Goal: Navigation & Orientation: Go to known website

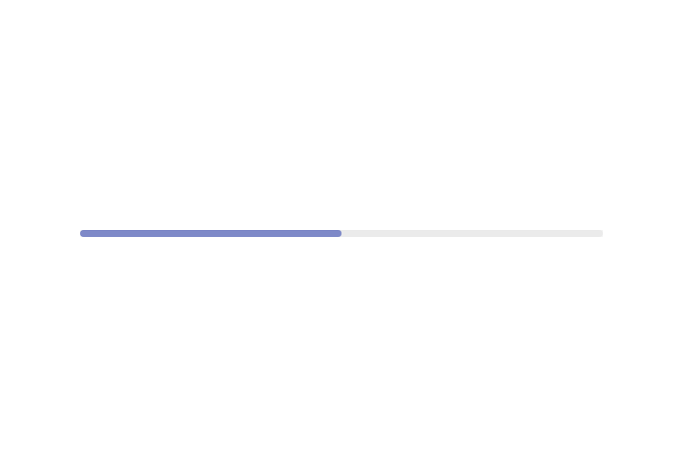
click at [30, 48] on div at bounding box center [341, 233] width 683 height 466
click at [232, 132] on div at bounding box center [341, 233] width 683 height 466
drag, startPoint x: 586, startPoint y: 13, endPoint x: 261, endPoint y: 699, distance: 758.9
